Goal: Check status: Check status

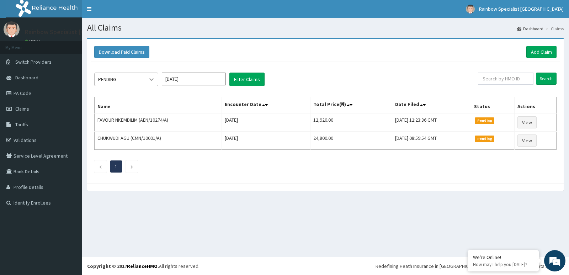
click at [150, 81] on icon at bounding box center [151, 79] width 7 height 7
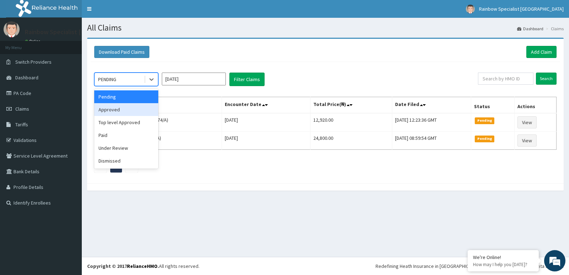
click at [129, 107] on div "Approved" at bounding box center [126, 109] width 64 height 13
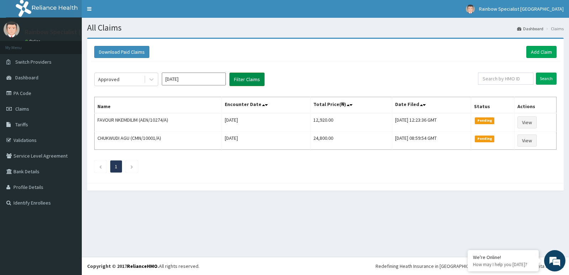
click at [253, 81] on button "Filter Claims" at bounding box center [246, 79] width 35 height 14
click at [244, 81] on button "Filter Claims" at bounding box center [246, 79] width 35 height 14
click at [255, 76] on button "Filter Claims" at bounding box center [246, 79] width 35 height 14
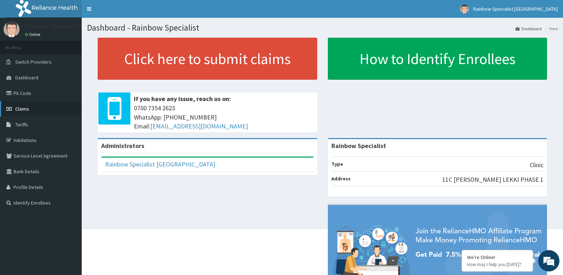
click at [25, 111] on span "Claims" at bounding box center [22, 109] width 14 height 6
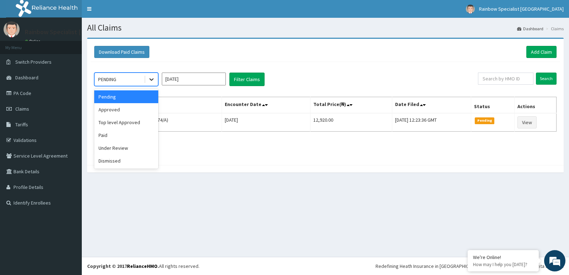
click at [155, 77] on div at bounding box center [151, 79] width 13 height 13
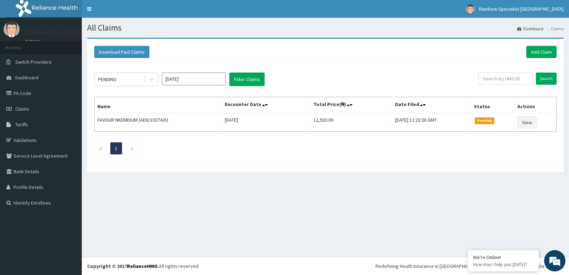
click at [263, 181] on section "Download Paid Claims Add Claim × Note you can only download claims within a max…" at bounding box center [325, 108] width 487 height 152
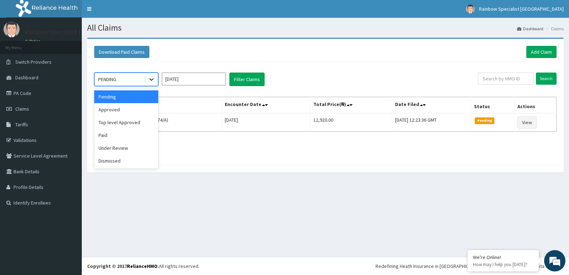
click at [148, 79] on icon at bounding box center [151, 79] width 7 height 7
click at [130, 113] on div "Approved" at bounding box center [126, 109] width 64 height 13
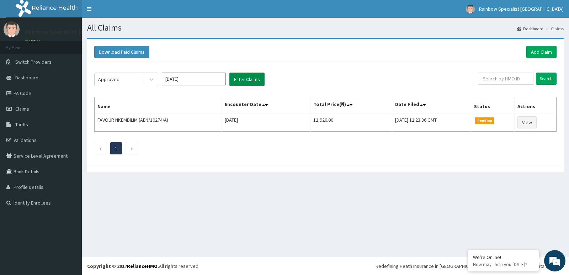
click at [243, 77] on button "Filter Claims" at bounding box center [246, 79] width 35 height 14
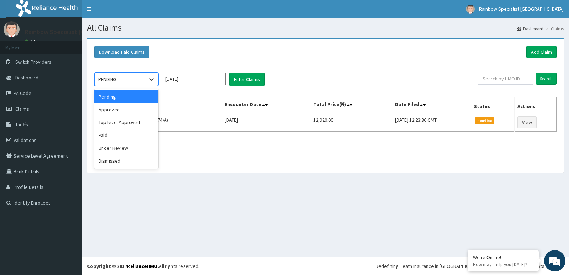
click at [154, 77] on icon at bounding box center [151, 79] width 7 height 7
click at [117, 112] on div "Approved" at bounding box center [126, 109] width 64 height 13
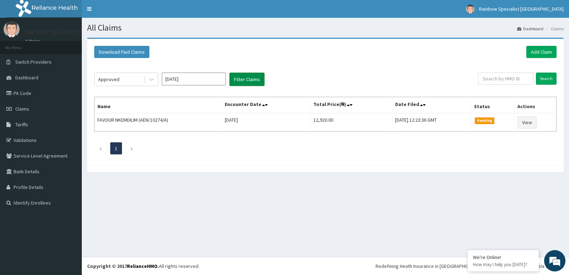
click at [234, 78] on button "Filter Claims" at bounding box center [246, 79] width 35 height 14
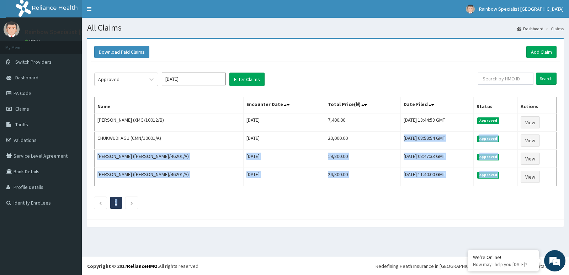
drag, startPoint x: 449, startPoint y: 208, endPoint x: 521, endPoint y: 202, distance: 72.7
click at [518, 205] on div "Approved Aug 2025 Filter Claims Search Name Encounter Date Total Price(₦) Date …" at bounding box center [325, 139] width 469 height 154
click at [397, 216] on div "Download Paid Claims Add Claim × Note you can only download claims within a max…" at bounding box center [325, 129] width 476 height 181
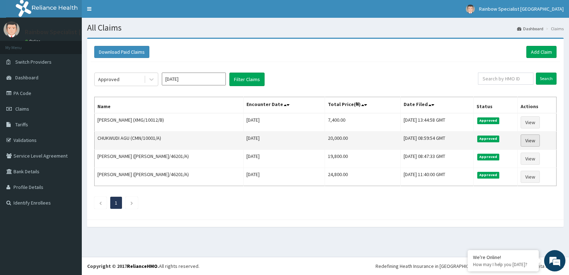
click at [528, 141] on link "View" at bounding box center [529, 140] width 19 height 12
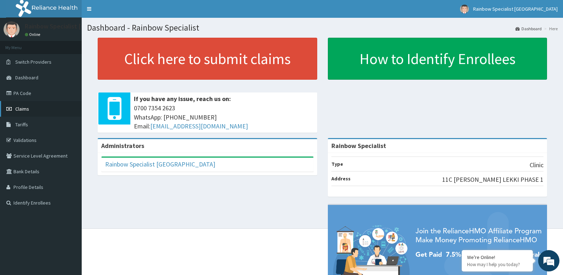
click at [31, 111] on link "Claims" at bounding box center [41, 109] width 82 height 16
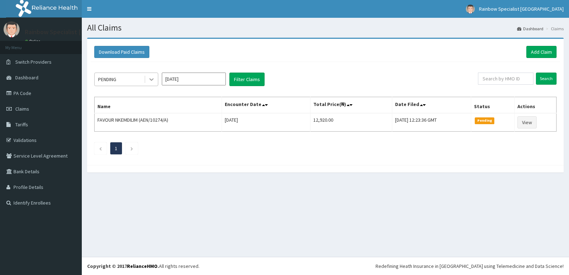
click at [151, 81] on icon at bounding box center [151, 79] width 7 height 7
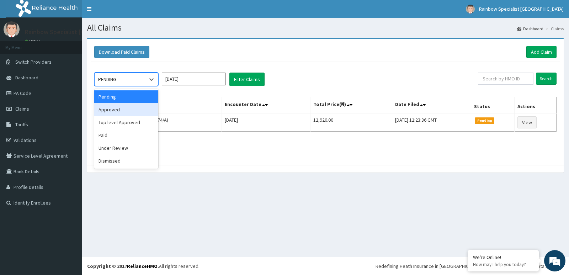
click at [127, 109] on div "Approved" at bounding box center [126, 109] width 64 height 13
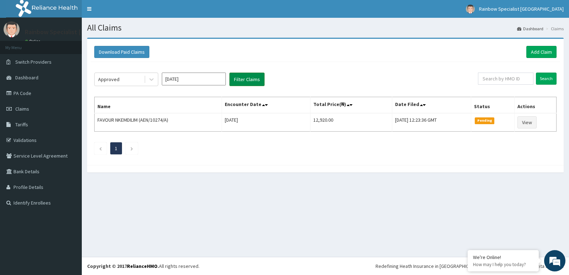
click at [247, 80] on button "Filter Claims" at bounding box center [246, 79] width 35 height 14
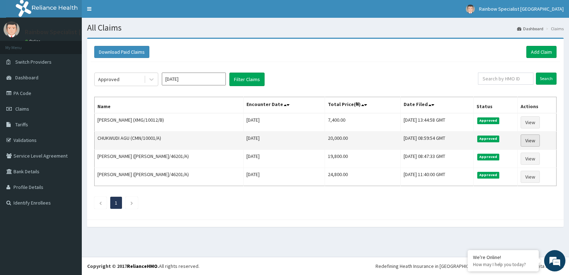
click at [528, 142] on link "View" at bounding box center [529, 140] width 19 height 12
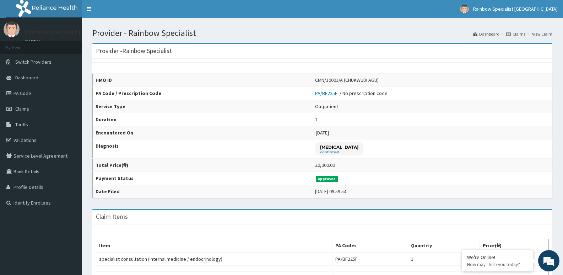
click at [226, 117] on th "Duration" at bounding box center [203, 119] width 220 height 13
click at [149, 124] on th "Duration" at bounding box center [203, 119] width 220 height 13
drag, startPoint x: 128, startPoint y: 129, endPoint x: 127, endPoint y: 135, distance: 5.4
click at [128, 130] on th "Encountered On" at bounding box center [203, 132] width 220 height 13
drag, startPoint x: 122, startPoint y: 148, endPoint x: 127, endPoint y: 161, distance: 14.0
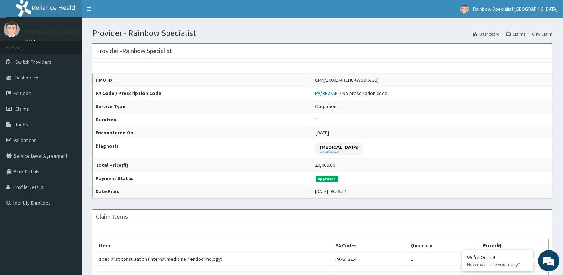
click at [122, 151] on th "Diagnosis" at bounding box center [203, 148] width 220 height 19
click at [136, 177] on th "Payment Status" at bounding box center [203, 178] width 220 height 13
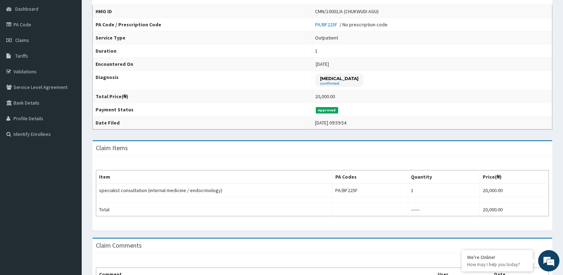
scroll to position [71, 0]
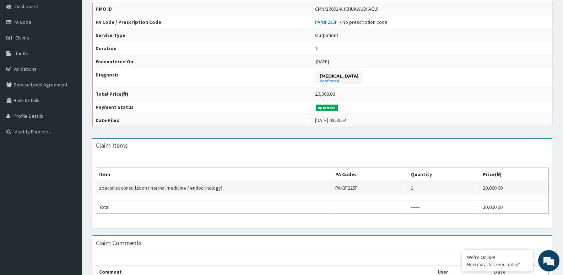
click at [137, 185] on td "specialist consultation (internal medicine / endocrinology)" at bounding box center [214, 188] width 236 height 14
click at [152, 187] on td "specialist consultation (internal medicine / endocrinology)" at bounding box center [214, 188] width 236 height 14
click at [408, 198] on td at bounding box center [370, 197] width 76 height 6
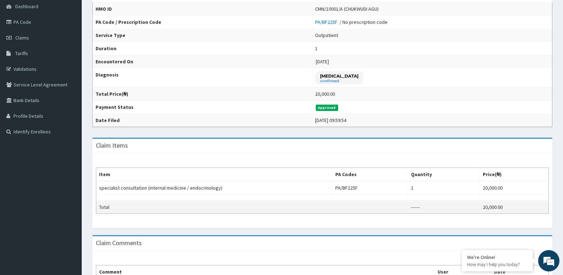
click at [419, 205] on td "------" at bounding box center [444, 206] width 72 height 13
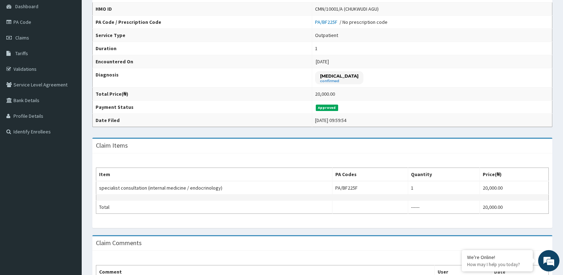
drag, startPoint x: 444, startPoint y: 205, endPoint x: 503, endPoint y: 197, distance: 59.3
click at [457, 206] on td "------" at bounding box center [444, 206] width 72 height 13
click at [511, 199] on td at bounding box center [514, 197] width 69 height 6
drag, startPoint x: 512, startPoint y: 195, endPoint x: 517, endPoint y: 188, distance: 8.7
click at [517, 189] on tbody "specialist consultation (internal medicine / endocrinology) PA/BF225F 1 20,000.…" at bounding box center [322, 197] width 453 height 33
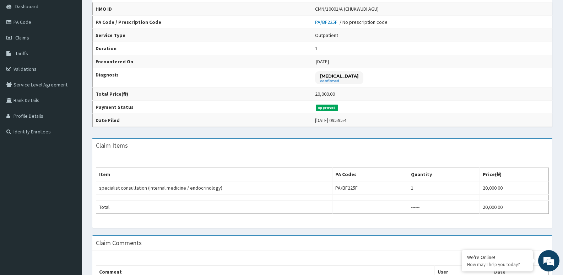
click at [516, 180] on th "Price(₦)" at bounding box center [514, 175] width 69 height 14
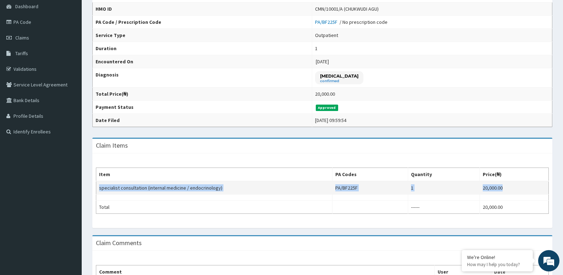
click at [516, 186] on table "Item PA Codes Quantity Price(₦) specialist consultation (internal medicine / en…" at bounding box center [322, 190] width 453 height 46
click at [513, 189] on td "20,000.00" at bounding box center [514, 188] width 69 height 14
click at [494, 190] on td "20,000.00" at bounding box center [514, 188] width 69 height 14
click at [494, 189] on td "20,000.00" at bounding box center [514, 188] width 69 height 14
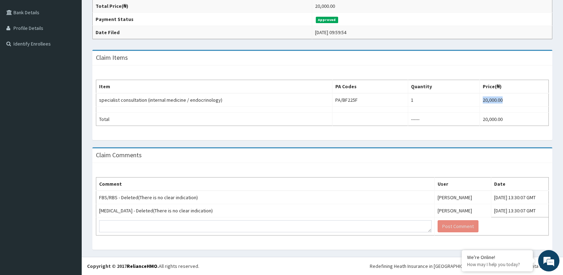
scroll to position [0, 0]
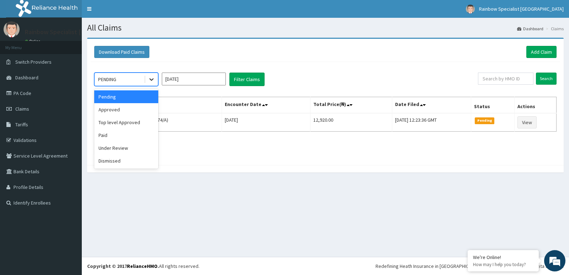
click at [151, 83] on div at bounding box center [151, 79] width 13 height 13
click at [131, 113] on div "Approved" at bounding box center [126, 109] width 64 height 13
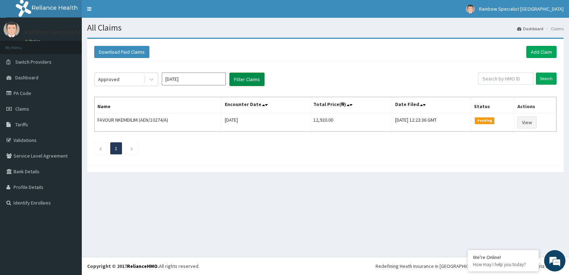
click at [250, 80] on button "Filter Claims" at bounding box center [246, 79] width 35 height 14
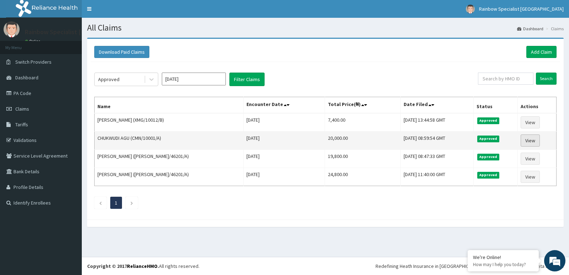
click at [529, 141] on link "View" at bounding box center [529, 140] width 19 height 12
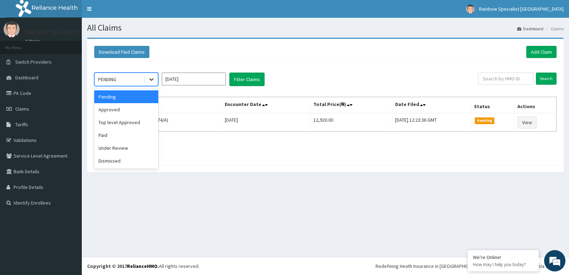
click at [151, 77] on icon at bounding box center [151, 79] width 7 height 7
click at [123, 105] on div "Approved" at bounding box center [126, 109] width 64 height 13
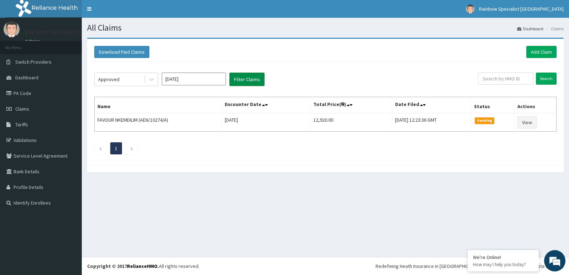
click at [237, 82] on button "Filter Claims" at bounding box center [246, 79] width 35 height 14
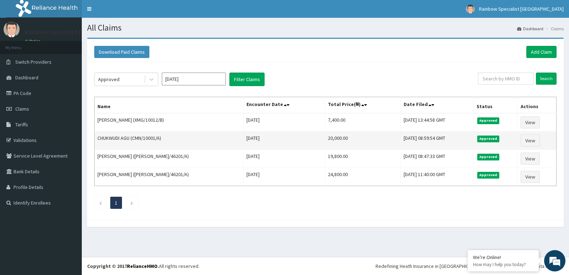
click at [400, 140] on td "Thu, 14 Aug 2025 08:59:54 GMT" at bounding box center [436, 140] width 73 height 18
click at [325, 138] on td "20,000.00" at bounding box center [363, 140] width 76 height 18
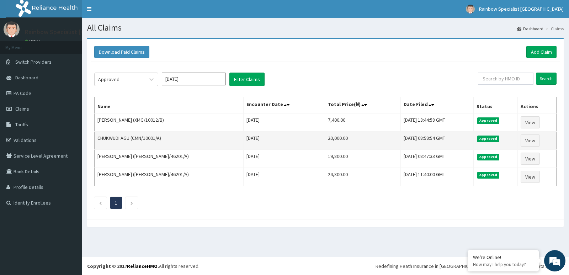
click at [243, 138] on td "Wed Aug 13 2025" at bounding box center [283, 140] width 81 height 18
drag, startPoint x: 231, startPoint y: 155, endPoint x: 531, endPoint y: 144, distance: 300.5
click at [531, 144] on link "View" at bounding box center [529, 140] width 19 height 12
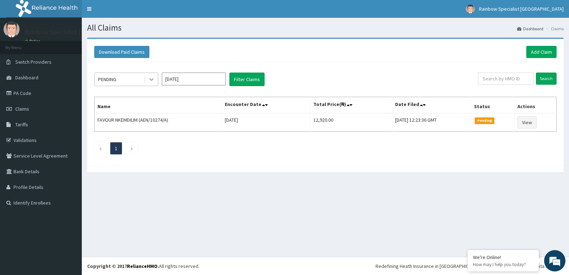
click at [154, 73] on div at bounding box center [151, 79] width 13 height 13
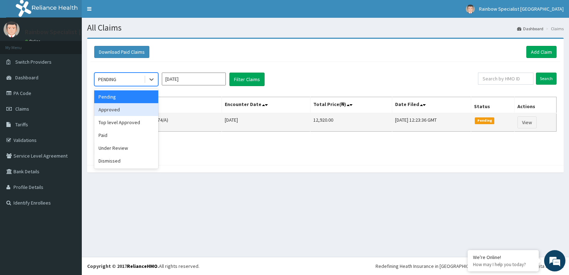
click at [133, 113] on div "Approved" at bounding box center [126, 109] width 64 height 13
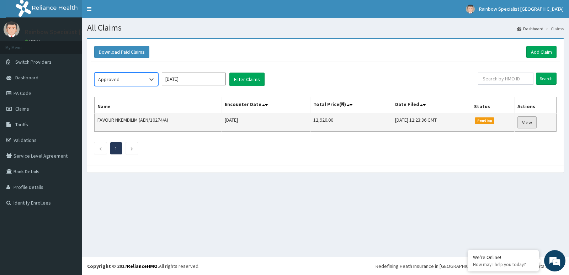
click at [533, 120] on link "View" at bounding box center [526, 122] width 19 height 12
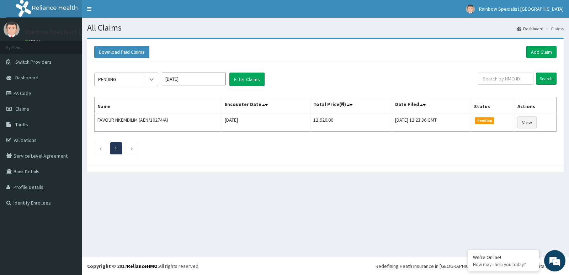
click at [151, 80] on icon at bounding box center [151, 80] width 4 height 2
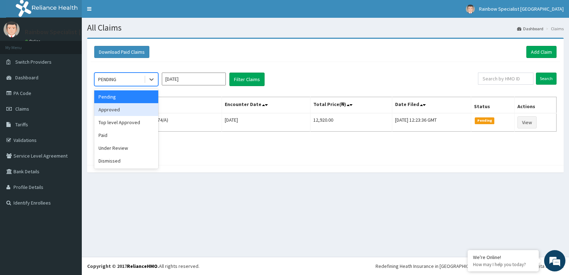
click at [131, 111] on div "Approved" at bounding box center [126, 109] width 64 height 13
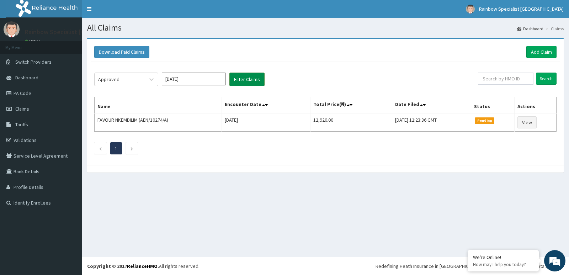
click at [244, 79] on button "Filter Claims" at bounding box center [246, 79] width 35 height 14
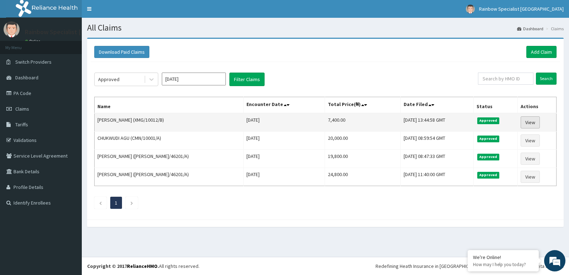
click at [528, 121] on link "View" at bounding box center [529, 122] width 19 height 12
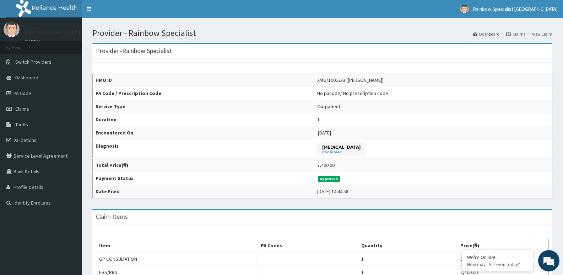
drag, startPoint x: 522, startPoint y: 219, endPoint x: 534, endPoint y: 216, distance: 12.9
click at [535, 216] on div "Claim Items" at bounding box center [322, 217] width 460 height 15
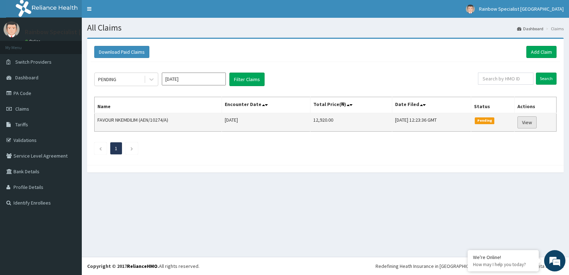
click at [529, 121] on link "View" at bounding box center [526, 122] width 19 height 12
